Goal: Contribute content: Add original content to the website for others to see

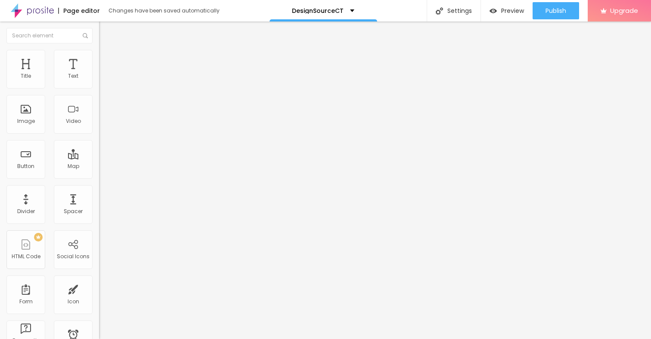
click at [99, 74] on span "Add image" at bounding box center [116, 70] width 35 height 7
click at [99, 55] on img at bounding box center [103, 54] width 8 height 8
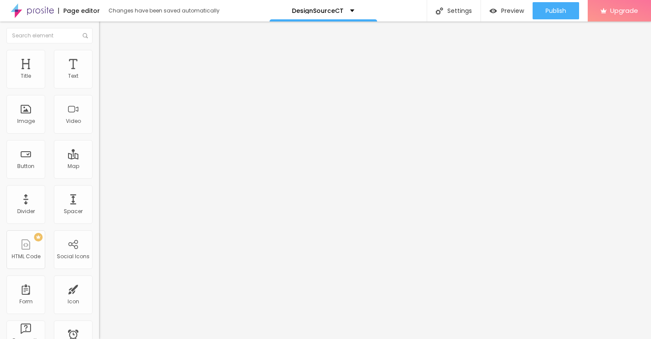
type input "95"
type input "90"
type input "85"
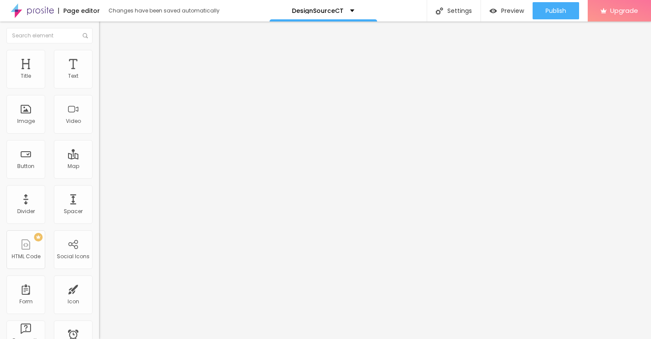
type input "85"
type input "80"
type input "75"
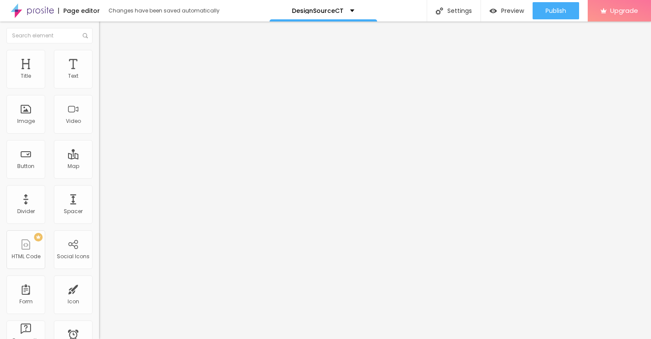
type input "70"
type input "65"
type input "60"
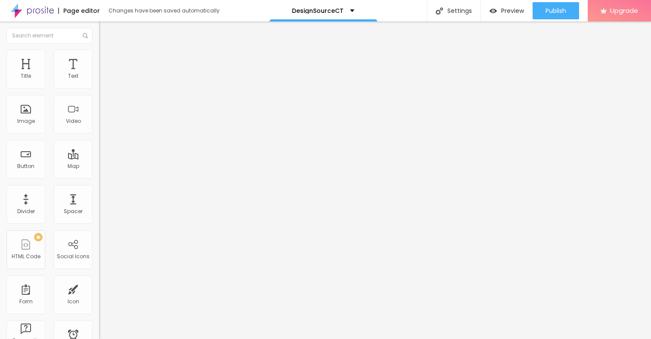
type input "60"
type input "55"
type input "50"
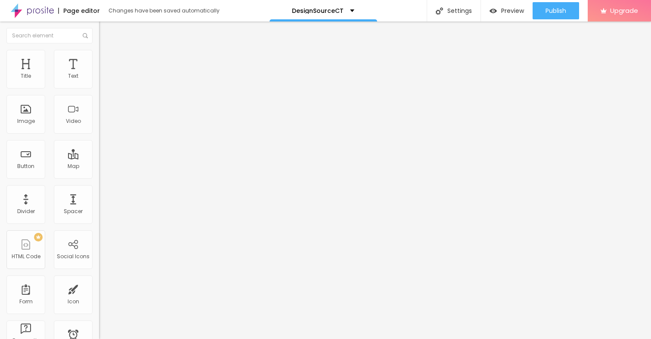
type input "45"
type input "40"
type input "35"
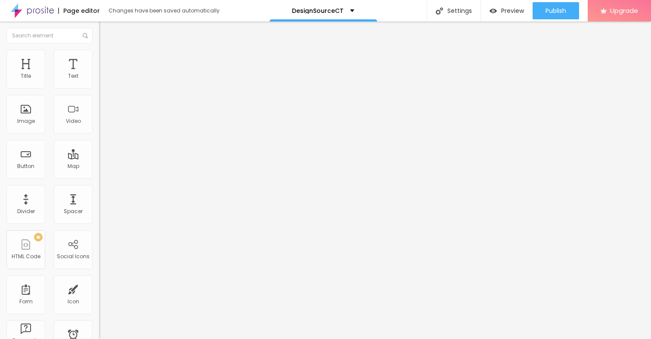
type input "35"
type input "30"
type input "25"
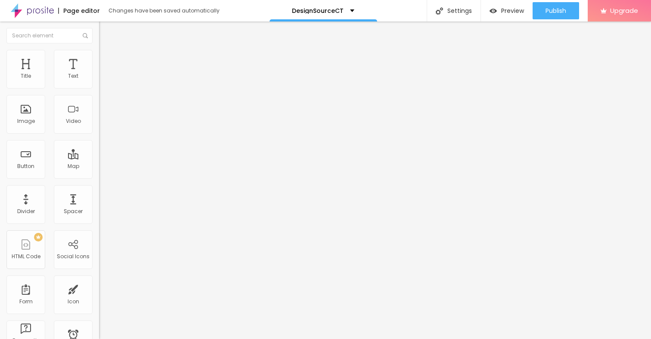
type input "20"
type input "15"
type input "10"
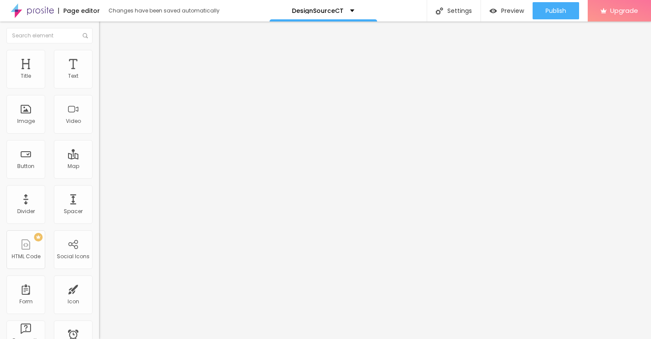
drag, startPoint x: 90, startPoint y: 92, endPoint x: 3, endPoint y: 91, distance: 86.9
type input "10"
click at [99, 88] on input "range" at bounding box center [127, 84] width 56 height 7
click at [78, 73] on div "Text" at bounding box center [73, 76] width 10 height 6
click at [102, 80] on icon "button" at bounding box center [104, 77] width 5 height 5
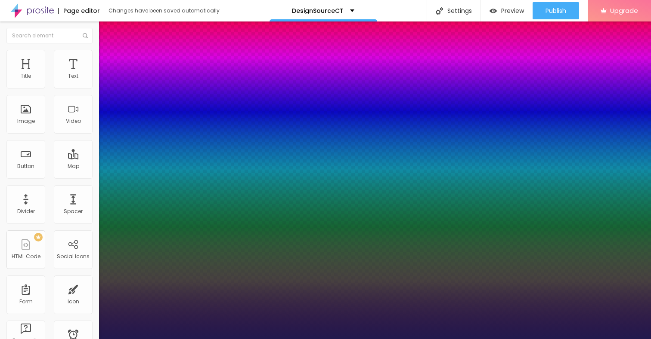
type input "1"
click at [294, 339] on div at bounding box center [325, 339] width 651 height 0
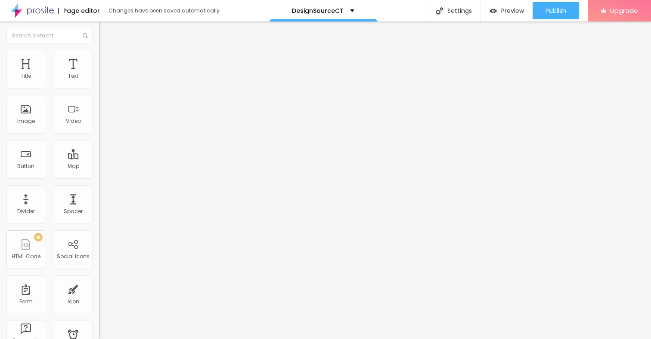
click at [103, 79] on icon "button" at bounding box center [104, 77] width 3 height 3
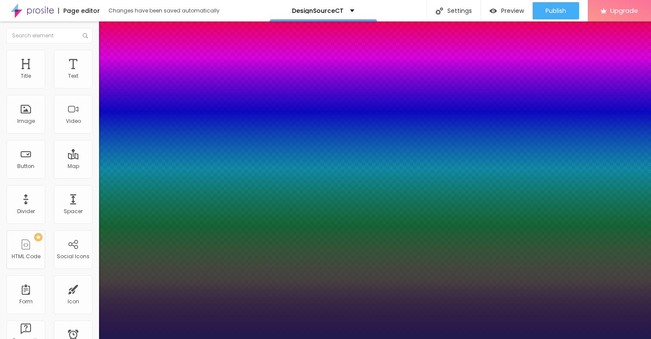
type input "1"
type input "15"
type input "1"
type input "19"
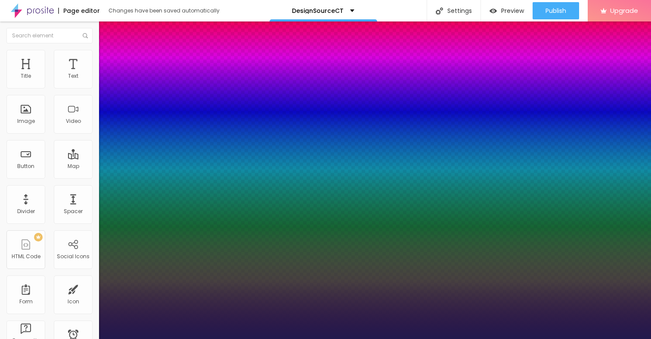
type input "19"
type input "1"
type input "25"
type input "1"
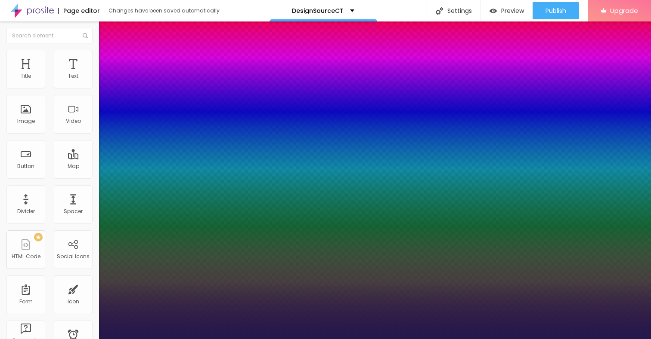
type input "26"
type input "1"
type input "25"
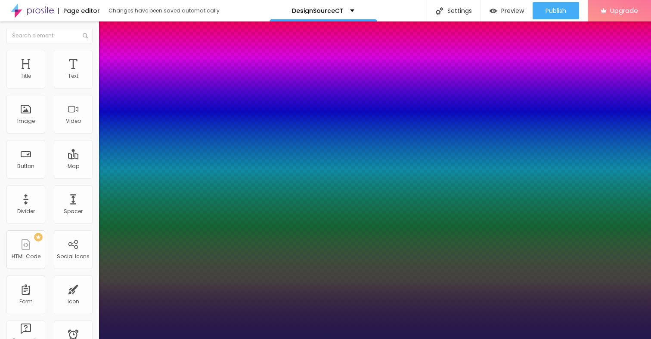
type input "1"
type input "24"
type input "1"
type input "23"
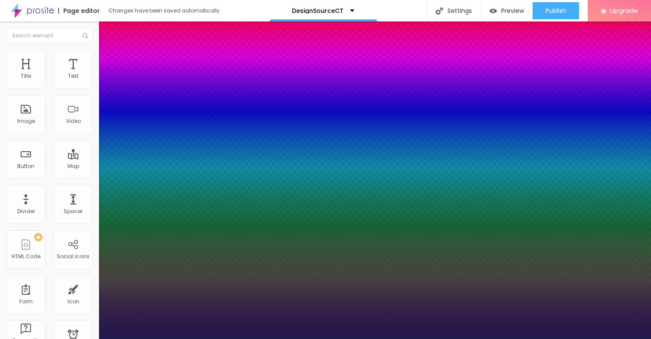
type input "23"
type input "1"
type input "21"
type input "1"
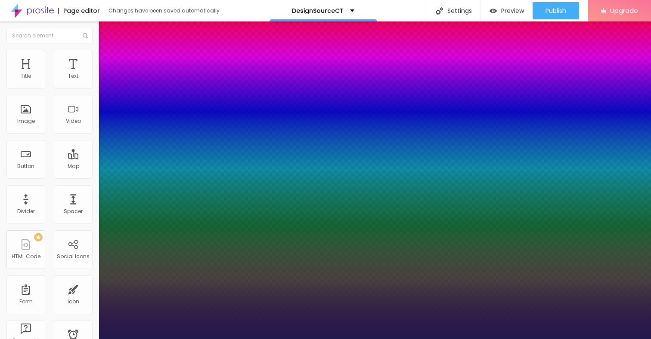
type input "20"
type input "1"
type input "19"
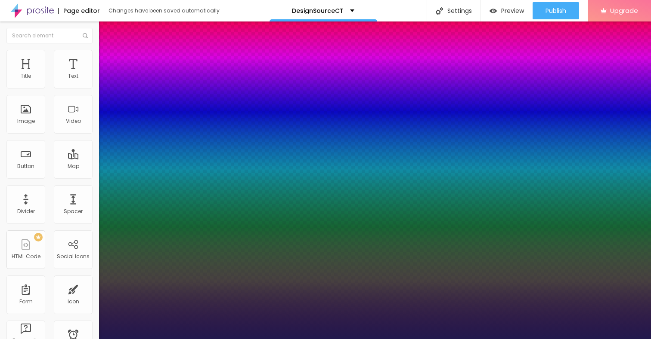
type input "1"
type input "16"
type input "1"
type input "15"
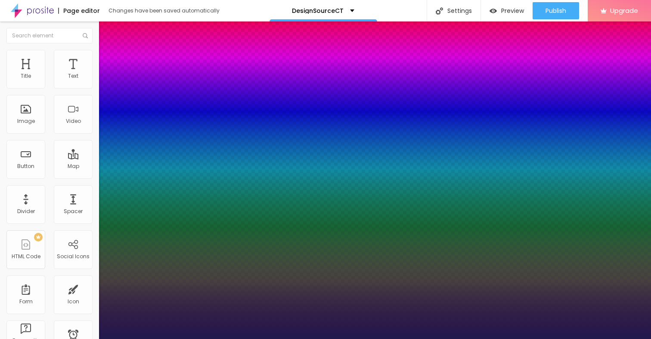
type input "15"
type input "1"
type input "14"
type input "1"
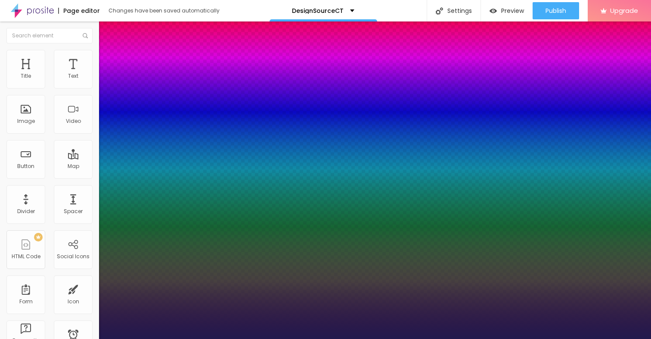
type input "13"
type input "1"
type input "13"
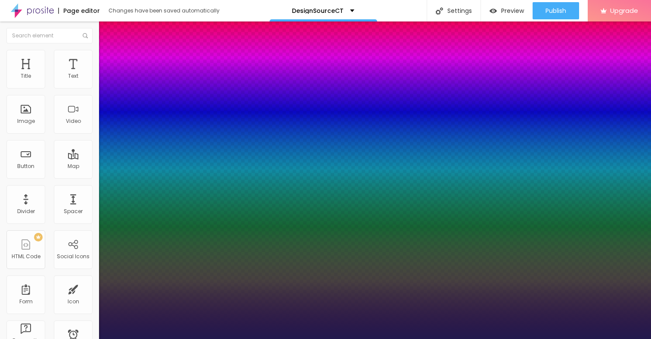
click at [301, 339] on div at bounding box center [325, 339] width 651 height 0
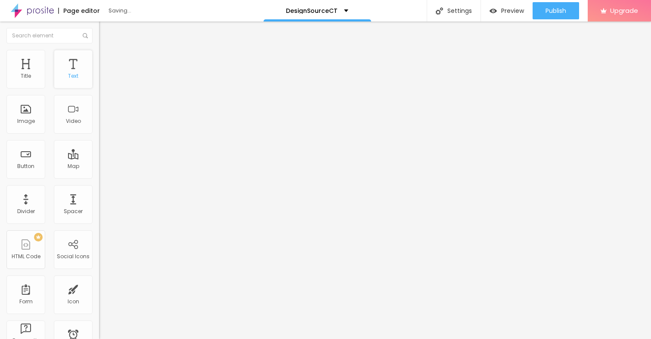
click at [72, 65] on div "Text" at bounding box center [73, 69] width 39 height 39
click at [102, 80] on icon "button" at bounding box center [104, 77] width 5 height 5
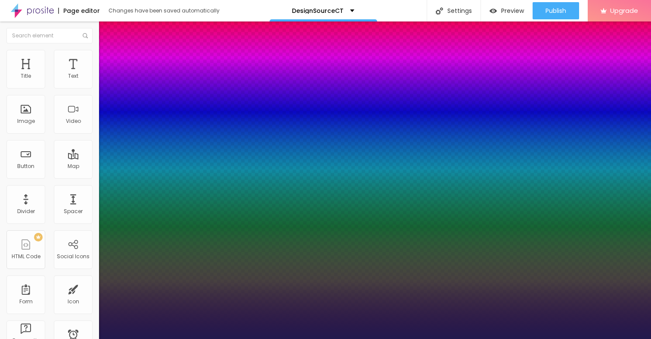
type input "1"
type input "17"
type input "1"
type input "19"
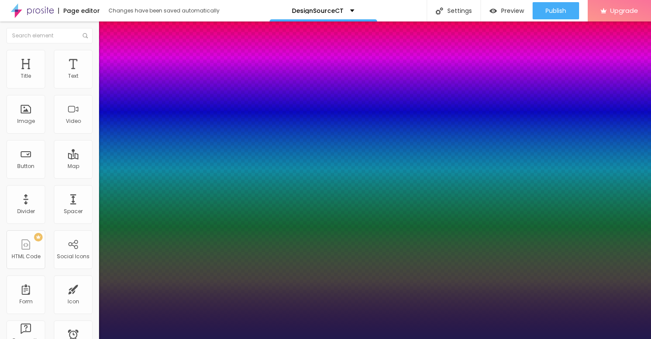
type input "19"
type input "1"
type input "20"
type input "1"
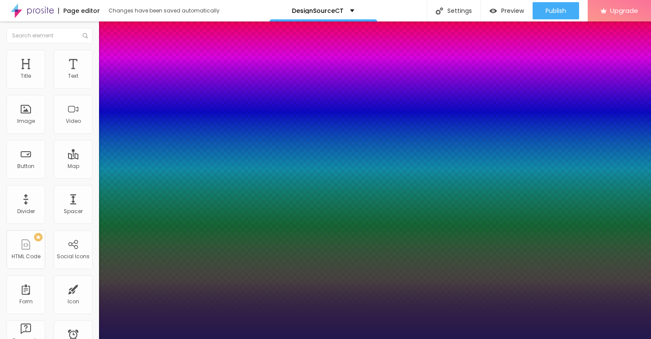
type input "21"
type input "1"
type input "22"
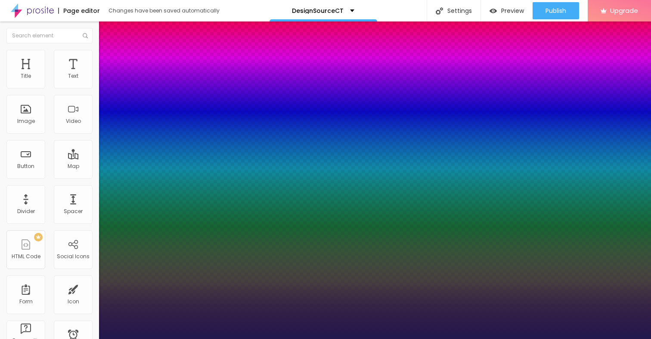
type input "1"
type input "23"
type input "1"
type input "24"
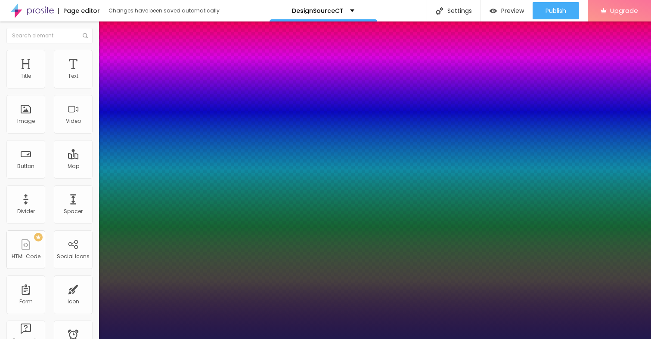
type input "24"
type input "1"
type input "25"
type input "1"
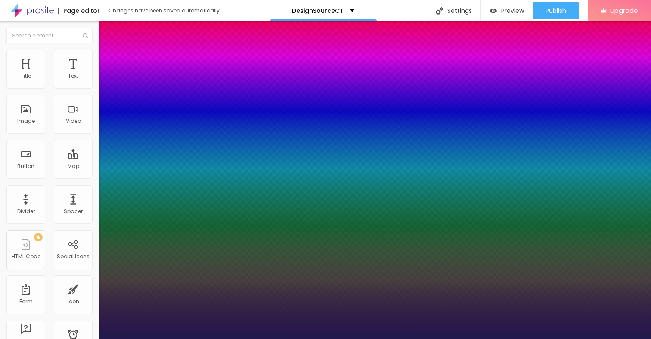
drag, startPoint x: 116, startPoint y: 146, endPoint x: 122, endPoint y: 147, distance: 6.1
type input "25"
type input "1"
click at [481, 339] on div at bounding box center [325, 339] width 651 height 0
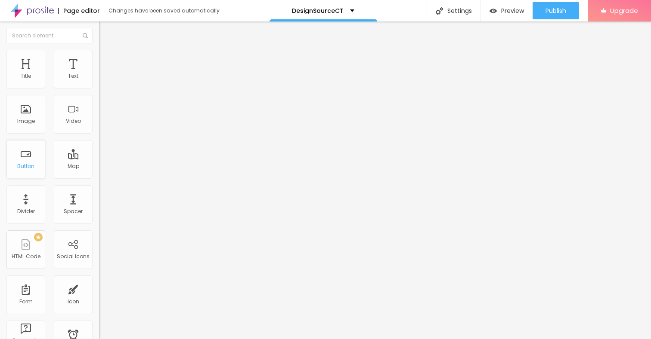
click at [27, 163] on div "Button" at bounding box center [25, 166] width 17 height 6
click at [99, 81] on input "Click me" at bounding box center [150, 76] width 103 height 9
drag, startPoint x: 38, startPoint y: 97, endPoint x: 7, endPoint y: 97, distance: 30.5
click at [99, 81] on input "Click me" at bounding box center [150, 76] width 103 height 9
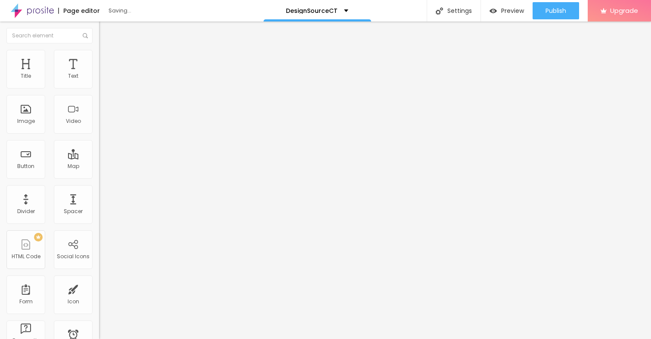
paste input "→ VIEW DOCUMENT HERE"
type input "→ VIEW DOCUMENT HERE"
click at [107, 59] on span "Style" at bounding box center [113, 55] width 12 height 7
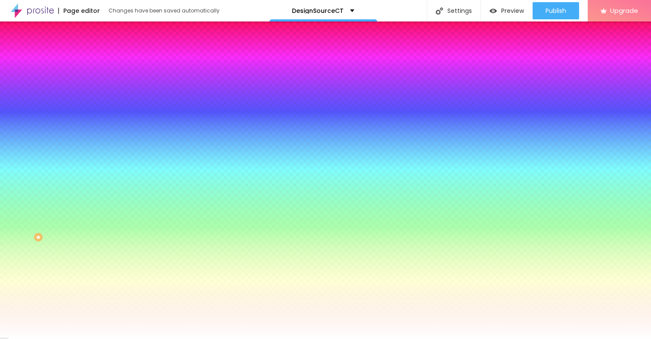
click at [99, 59] on img at bounding box center [103, 63] width 8 height 8
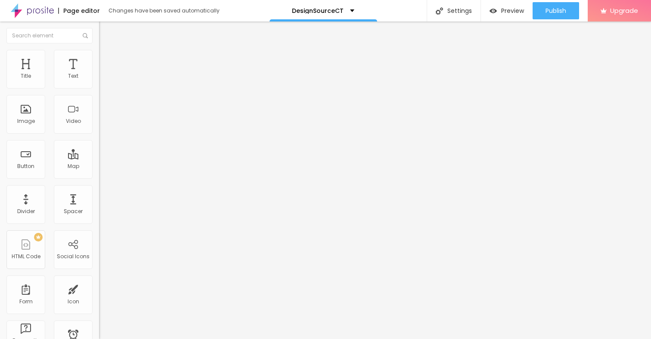
click at [107, 59] on span "Style" at bounding box center [113, 55] width 12 height 7
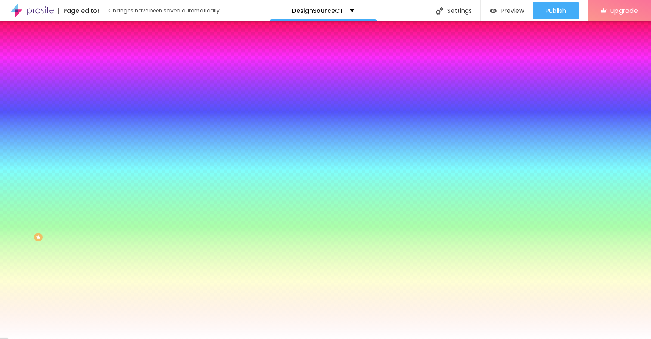
click at [102, 109] on icon "button" at bounding box center [104, 109] width 5 height 5
type input "15"
type input "14"
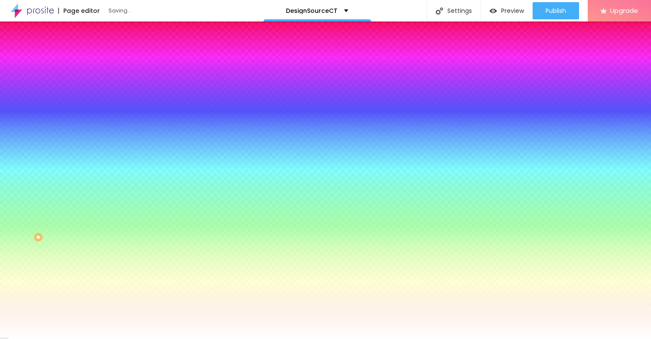
type input "13"
type input "12"
type input "11"
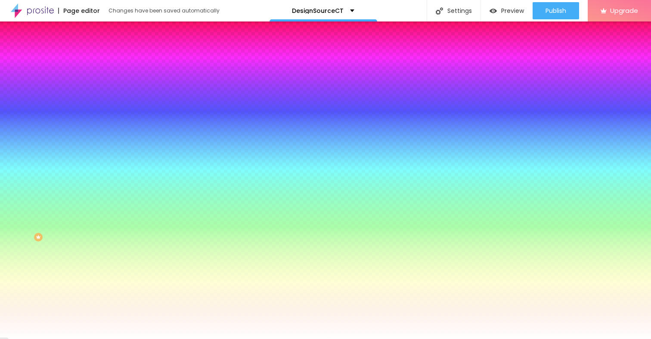
type input "11"
type input "10"
type input "9"
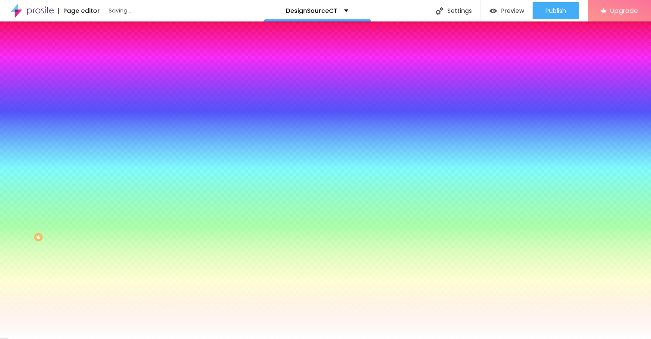
type input "8"
drag, startPoint x: 132, startPoint y: 168, endPoint x: 106, endPoint y: 168, distance: 25.8
type input "9"
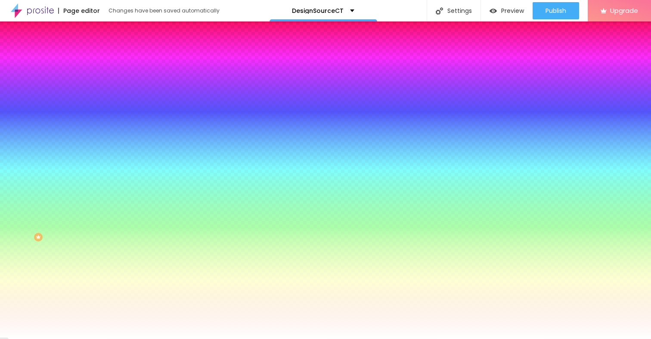
type input "9"
type input "10"
type input "11"
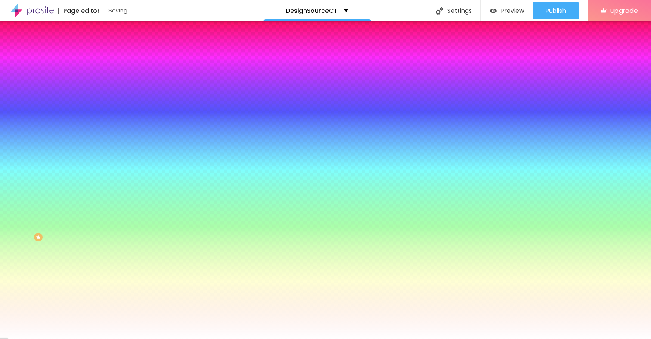
type input "12"
type input "13"
type input "14"
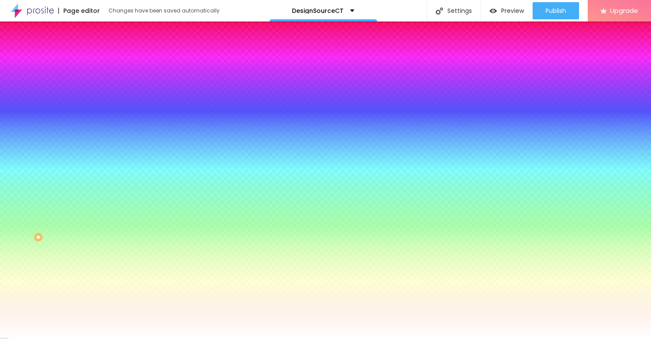
type input "14"
type input "15"
type input "16"
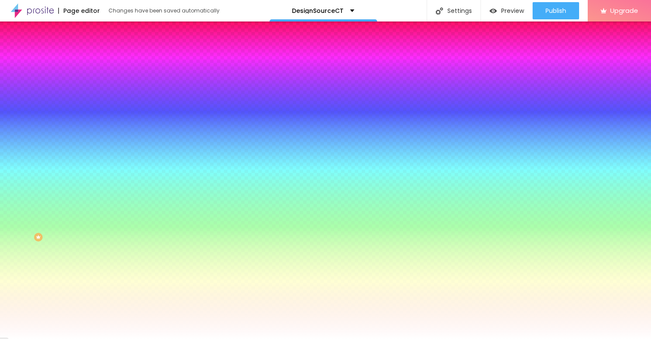
type input "17"
type input "18"
type input "19"
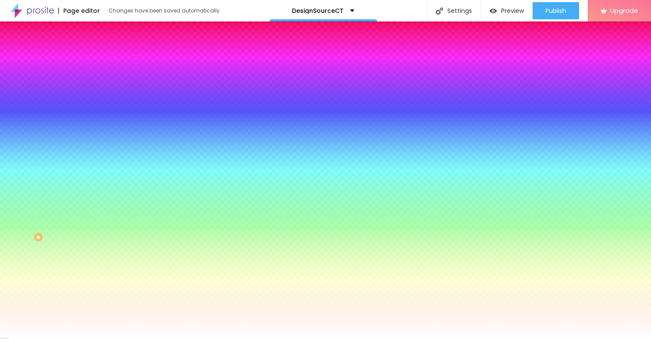
type input "19"
type input "20"
type input "21"
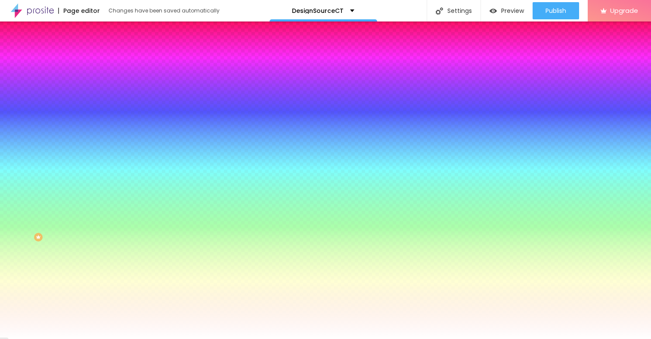
type input "22"
type input "23"
type input "24"
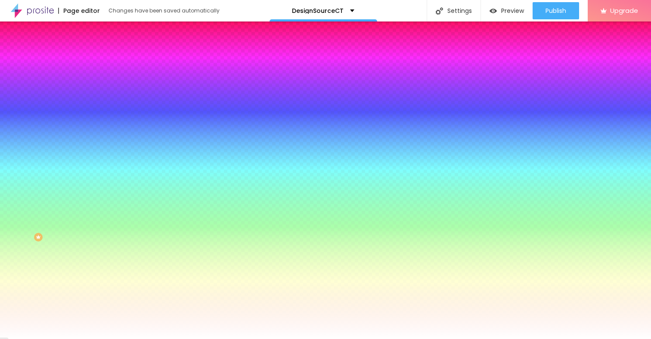
type input "24"
type input "23"
type input "22"
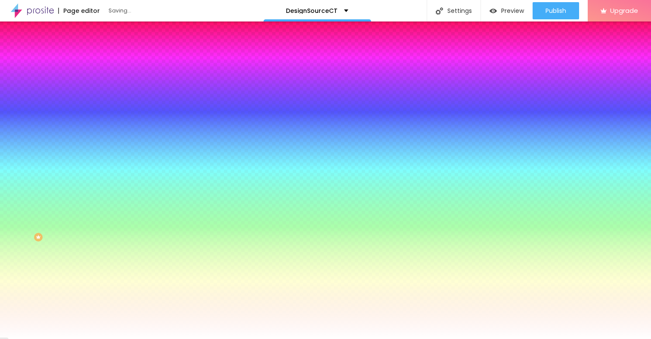
type input "21"
type input "20"
type input "19"
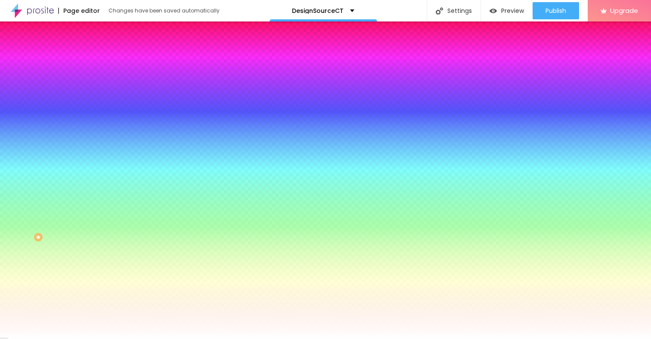
type input "19"
type input "18"
type input "17"
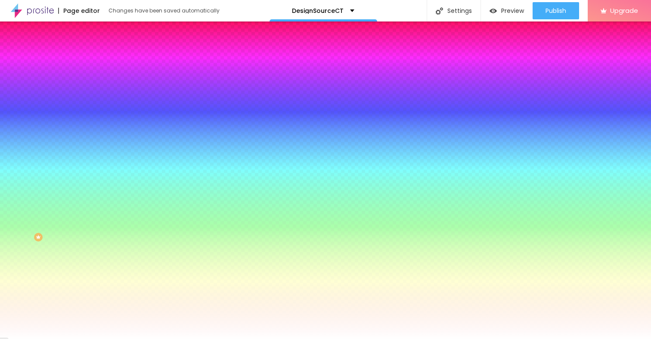
type input "16"
drag, startPoint x: 111, startPoint y: 167, endPoint x: 132, endPoint y: 172, distance: 21.6
type input "16"
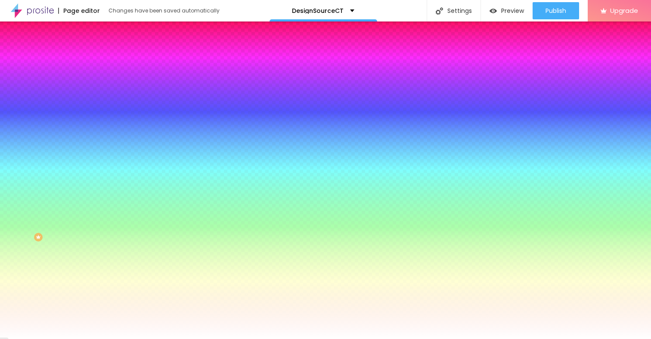
click at [295, 339] on div at bounding box center [325, 339] width 651 height 0
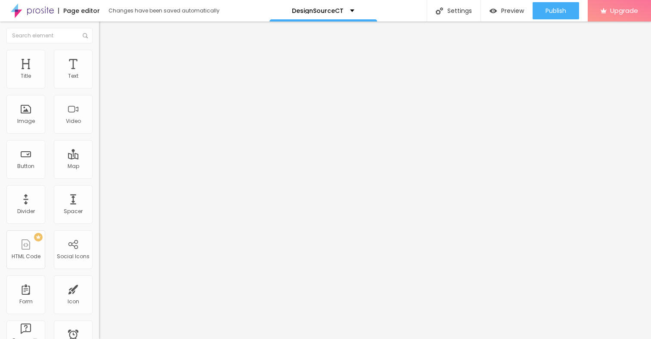
drag, startPoint x: 34, startPoint y: 177, endPoint x: 0, endPoint y: 177, distance: 34.0
click at [99, 177] on div "Text → VIEW DOCUMENT HERE Align Size Default Small Default Big Link URL https:/…" at bounding box center [148, 129] width 99 height 125
paste input "[URL][DOMAIN_NAME]"
type input "[URL][DOMAIN_NAME]"
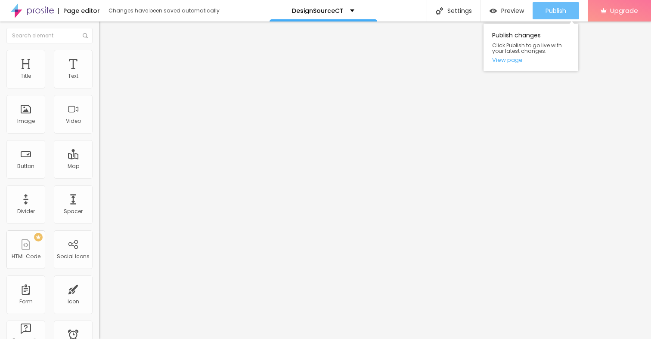
click at [558, 16] on div "Publish" at bounding box center [555, 10] width 21 height 17
